Goal: Book appointment/travel/reservation

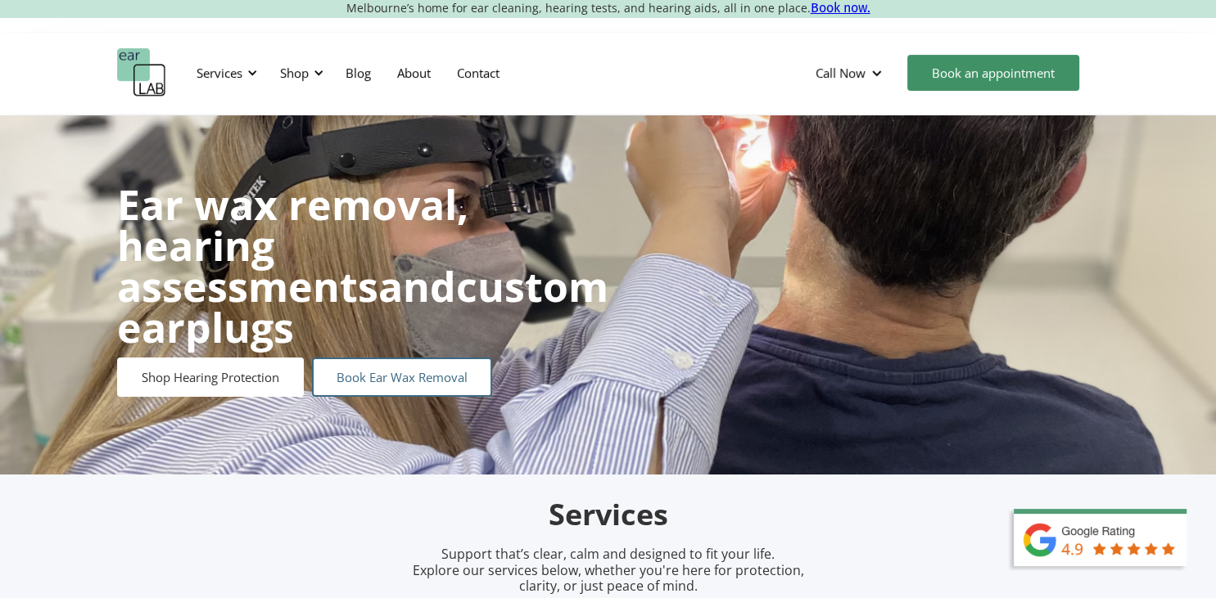
click at [365, 358] on link "Book Ear Wax Removal" at bounding box center [402, 377] width 180 height 39
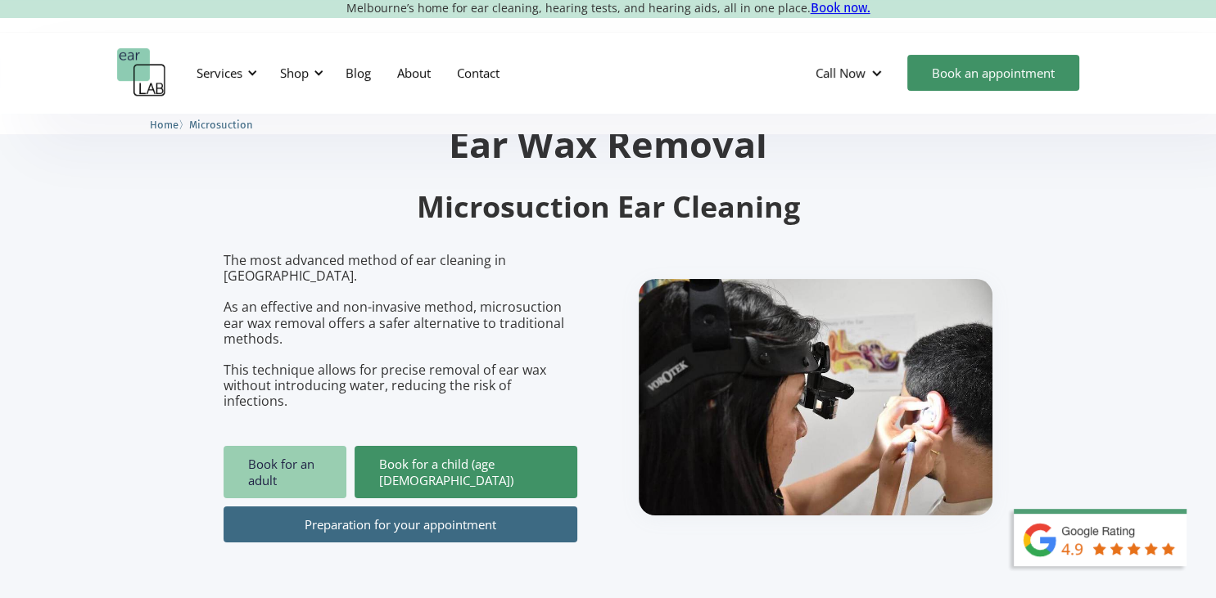
scroll to position [86, 0]
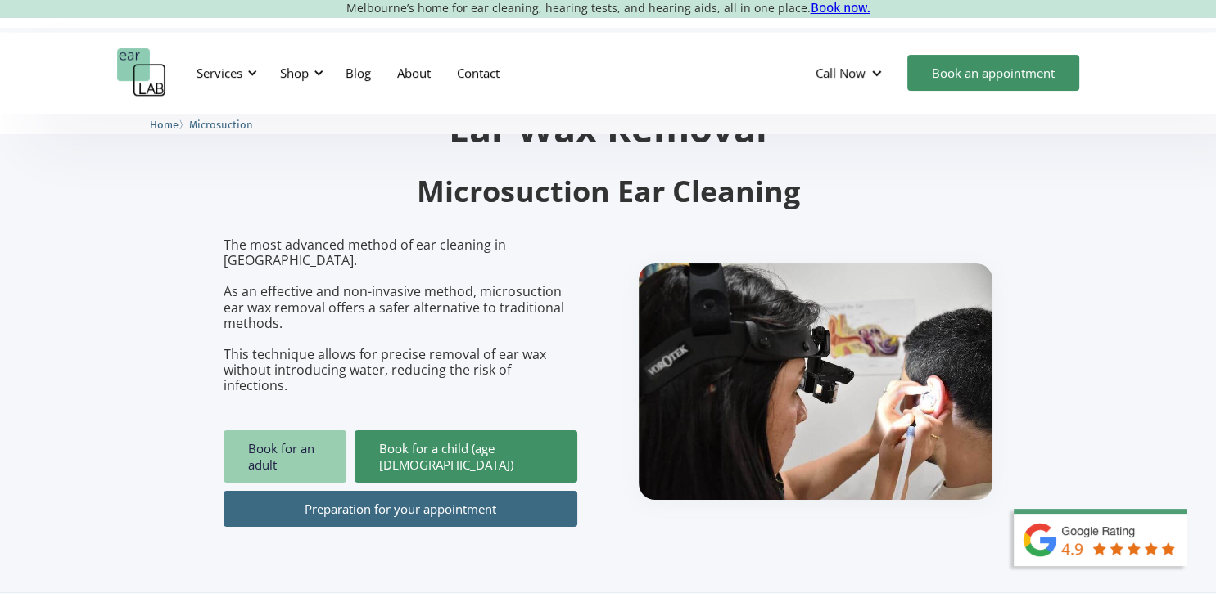
click at [296, 431] on link "Book for an adult" at bounding box center [284, 457] width 123 height 52
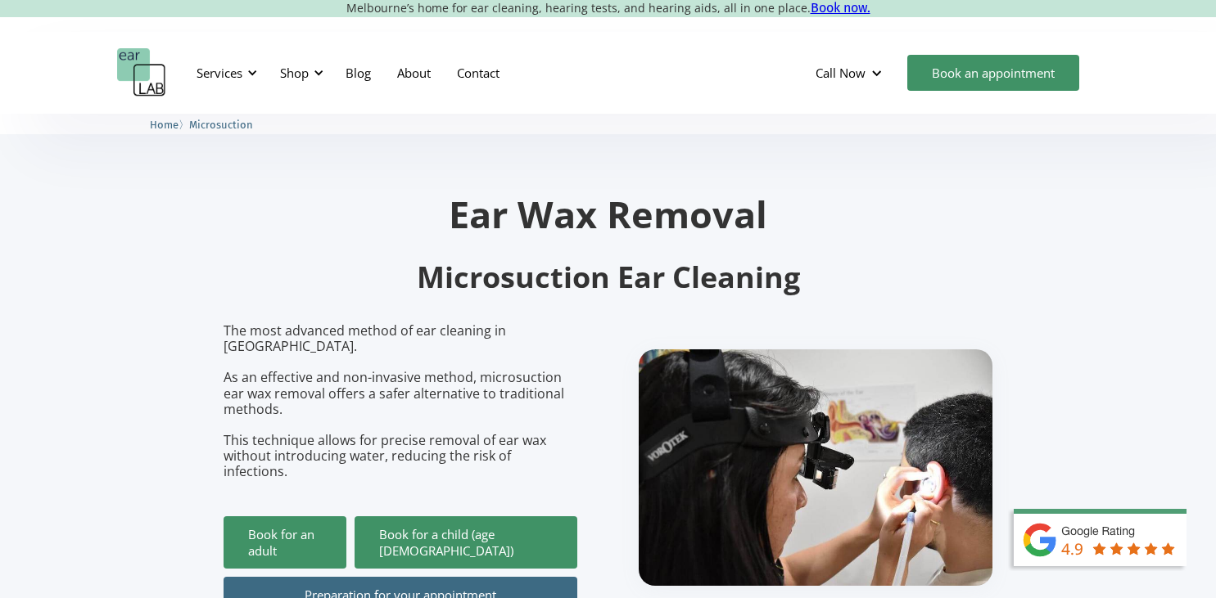
scroll to position [86, 0]
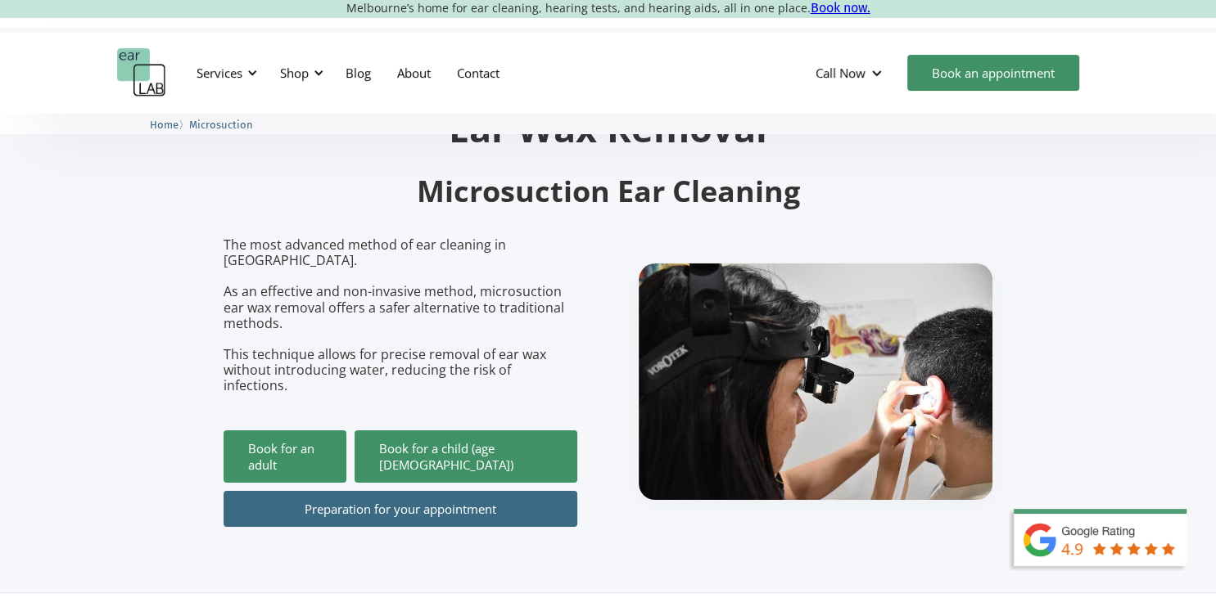
click at [422, 491] on link "Preparation for your appointment" at bounding box center [400, 509] width 354 height 36
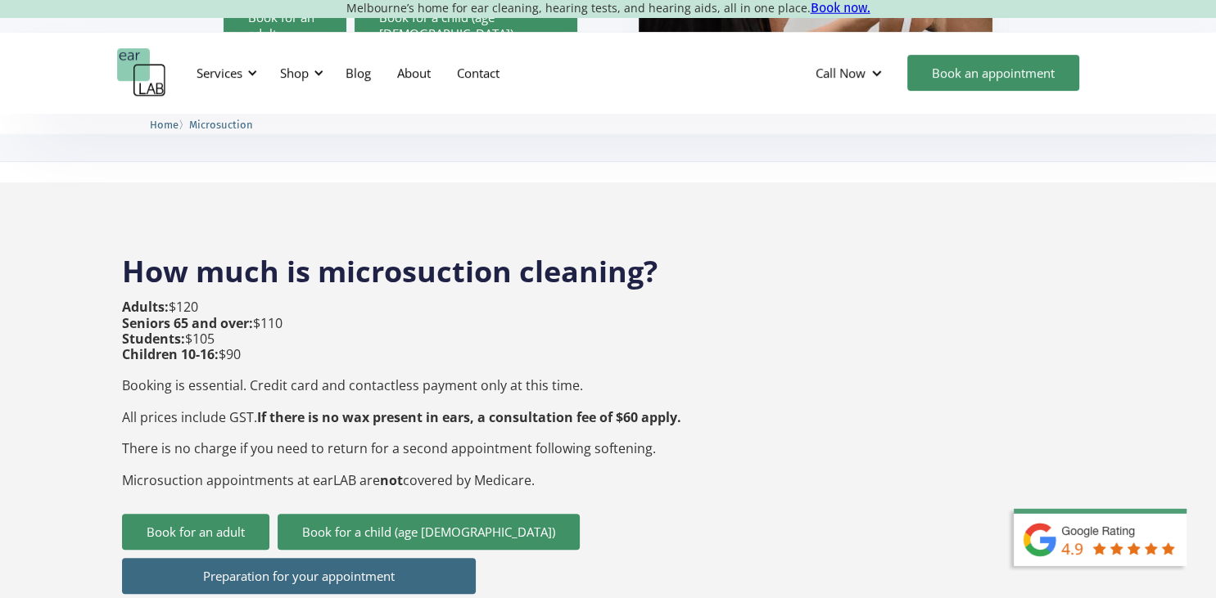
scroll to position [518, 0]
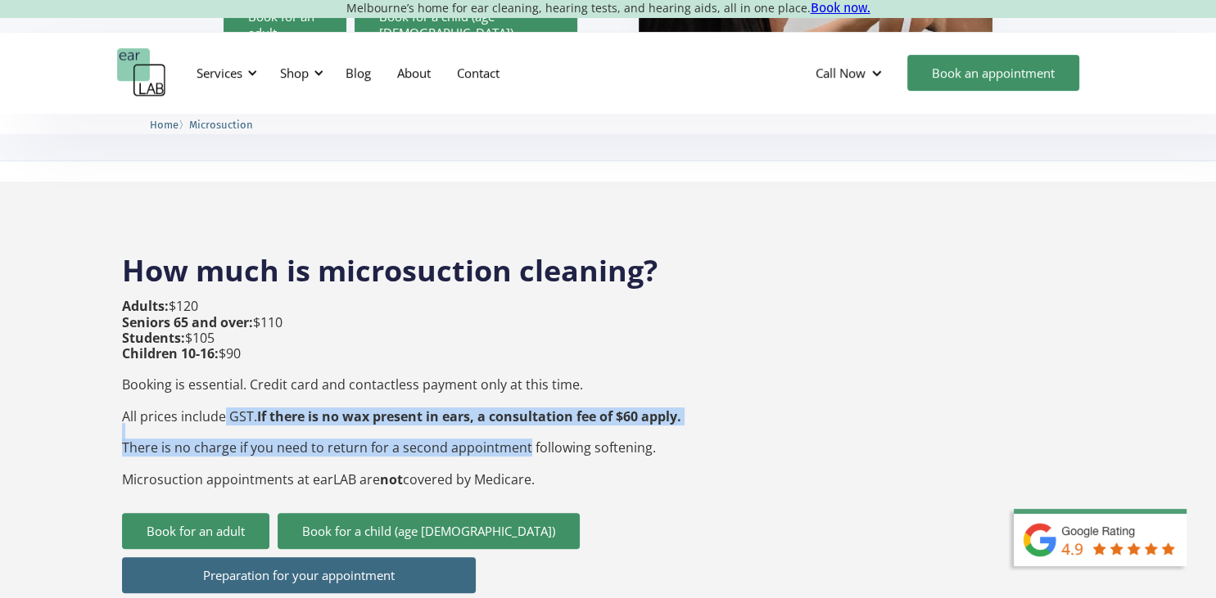
drag, startPoint x: 223, startPoint y: 385, endPoint x: 526, endPoint y: 416, distance: 303.7
click at [526, 416] on p "Adults: $120 Seniors 65 and over: $110 Students: $105 Children 10-16: $90 Booki…" at bounding box center [401, 393] width 559 height 188
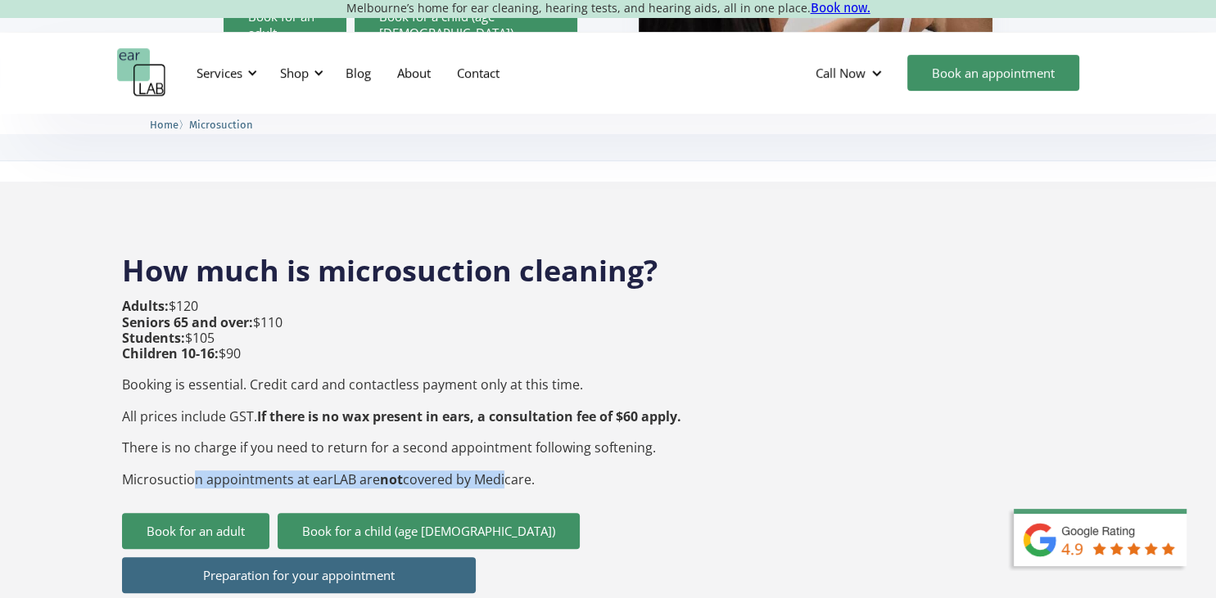
drag, startPoint x: 191, startPoint y: 440, endPoint x: 499, endPoint y: 449, distance: 307.9
click at [499, 449] on p "Adults: $120 Seniors 65 and over: $110 Students: $105 Children 10-16: $90 Booki…" at bounding box center [401, 393] width 559 height 188
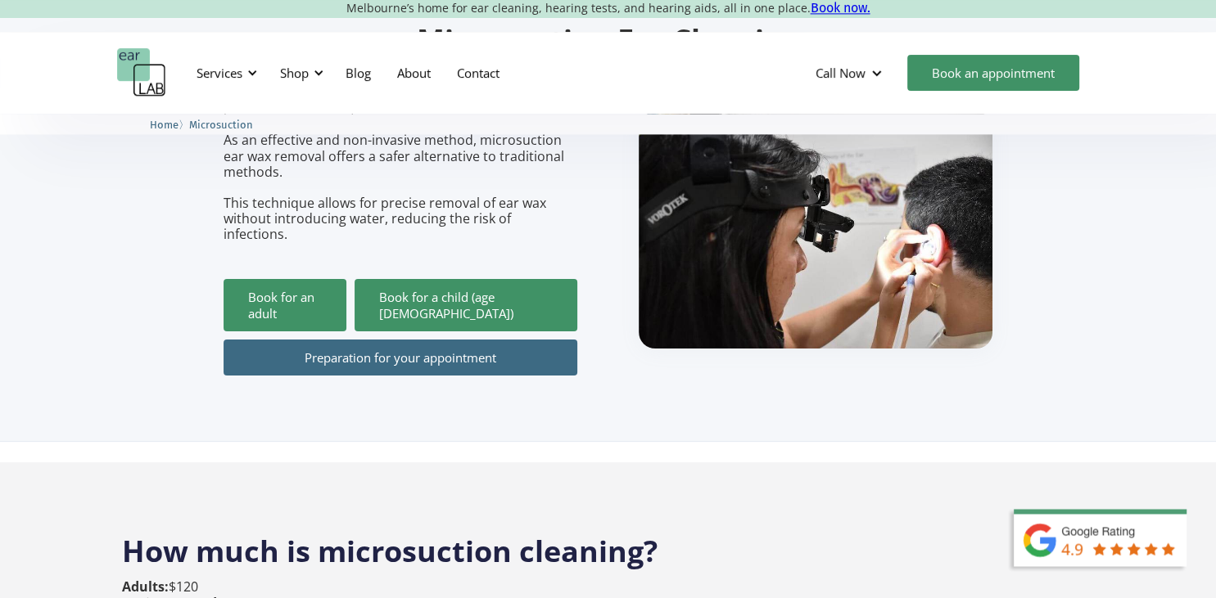
scroll to position [259, 0]
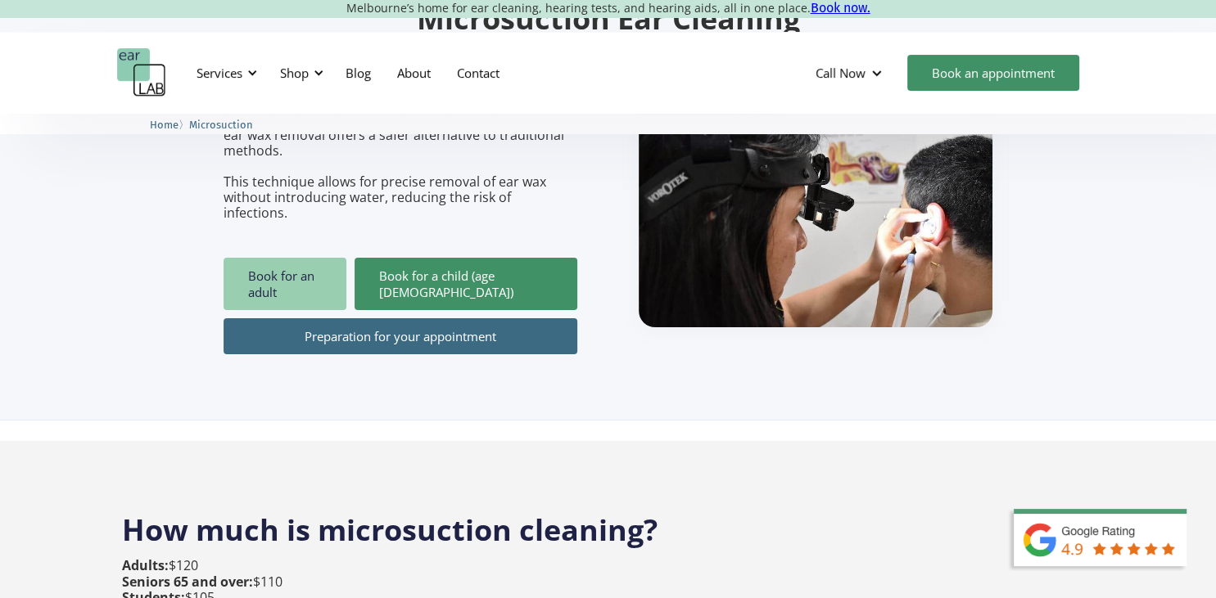
click at [281, 258] on link "Book for an adult" at bounding box center [284, 284] width 123 height 52
